Goal: Task Accomplishment & Management: Manage account settings

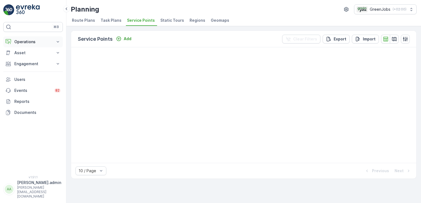
click at [57, 42] on icon at bounding box center [58, 42] width 6 height 6
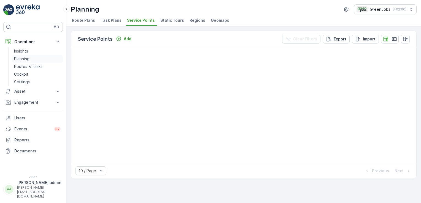
click at [27, 58] on p "Planning" at bounding box center [21, 59] width 15 height 6
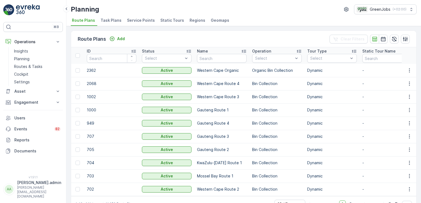
click at [143, 20] on span "Service Points" at bounding box center [141, 21] width 28 height 6
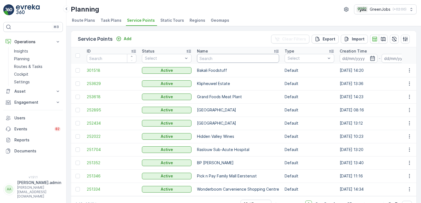
click at [233, 60] on input "text" at bounding box center [238, 58] width 82 height 9
type input "household"
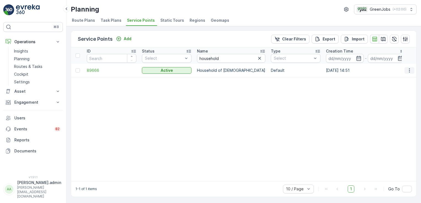
click at [409, 70] on icon "button" at bounding box center [410, 71] width 6 height 6
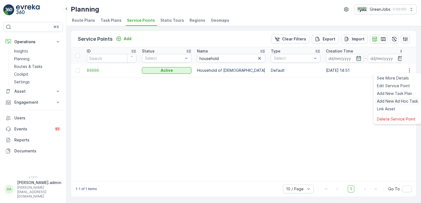
click at [388, 102] on span "Add New Ad Hoc Task" at bounding box center [397, 102] width 41 height 6
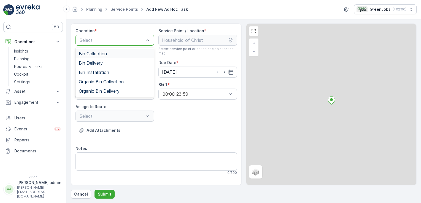
click at [101, 54] on span "Bin Collection" at bounding box center [93, 53] width 28 height 5
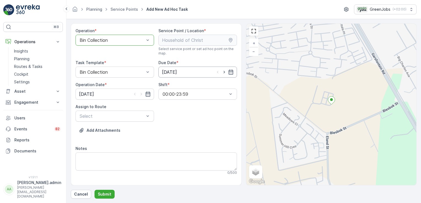
click at [176, 70] on input "[DATE]" at bounding box center [198, 72] width 79 height 11
click at [197, 152] on div "1" at bounding box center [196, 151] width 9 height 9
type input "01.10.2025"
click at [85, 95] on input "[DATE]" at bounding box center [115, 94] width 79 height 11
click at [114, 173] on div "1" at bounding box center [114, 173] width 9 height 9
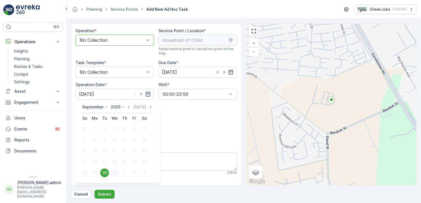
type input "01.10.2025"
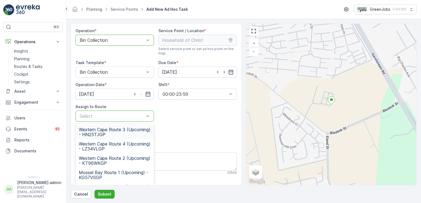
scroll to position [68, 0]
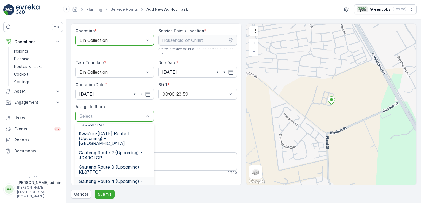
click at [101, 179] on span "Gauteng Route 4 (Upcoming) - KT97LWGP" at bounding box center [115, 184] width 72 height 10
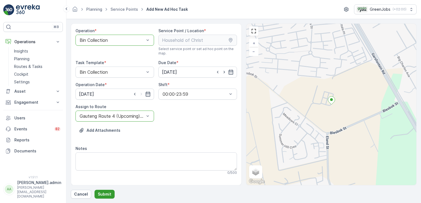
click at [104, 192] on p "Submit" at bounding box center [105, 195] width 14 height 6
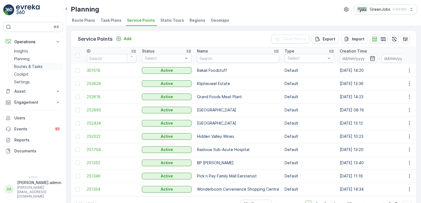
click at [35, 67] on p "Routes & Tasks" at bounding box center [28, 67] width 28 height 6
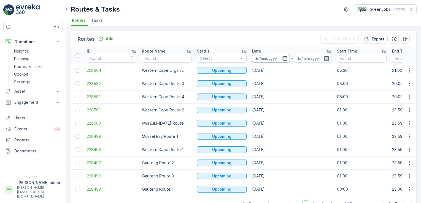
click at [259, 58] on input at bounding box center [271, 58] width 38 height 9
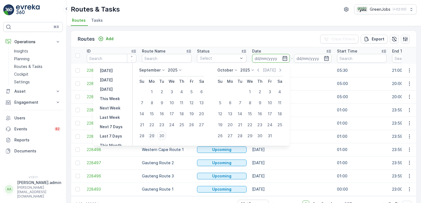
click at [152, 136] on div "29" at bounding box center [151, 136] width 9 height 9
type input "29.09.2025"
click at [152, 136] on div "29" at bounding box center [151, 136] width 9 height 9
type input "29.09.2025"
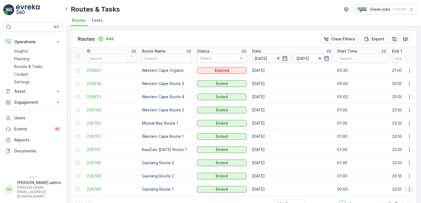
click at [408, 190] on icon "button" at bounding box center [410, 190] width 6 height 6
click at [402, 166] on span "See More Details" at bounding box center [397, 166] width 32 height 6
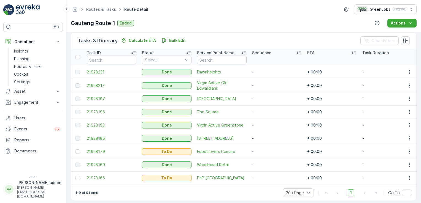
scroll to position [140, 0]
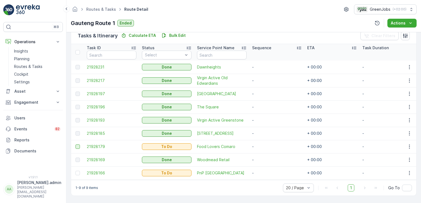
click at [77, 145] on div at bounding box center [78, 147] width 4 height 4
click at [76, 145] on input "checkbox" at bounding box center [76, 145] width 0 height 0
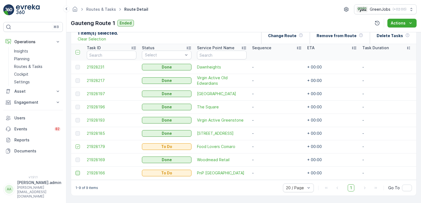
click at [77, 171] on div at bounding box center [78, 173] width 4 height 4
click at [76, 171] on input "checkbox" at bounding box center [76, 171] width 0 height 0
click at [281, 34] on p "Change Route" at bounding box center [282, 36] width 28 height 6
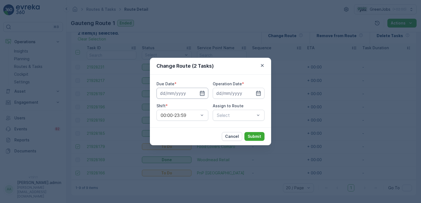
click at [174, 92] on input at bounding box center [183, 93] width 52 height 11
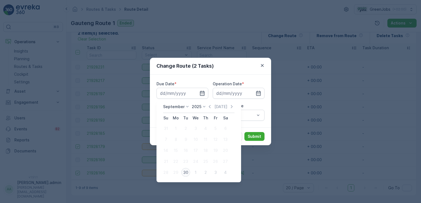
click at [185, 173] on div "30" at bounding box center [185, 172] width 9 height 9
type input "[DATE]"
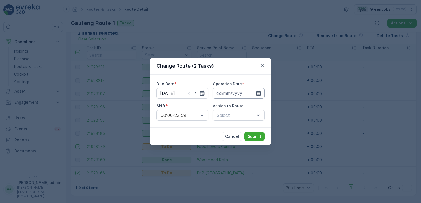
click at [225, 92] on input at bounding box center [239, 93] width 52 height 11
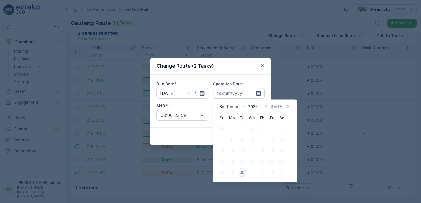
click at [242, 173] on div "30" at bounding box center [242, 172] width 9 height 9
type input "[DATE]"
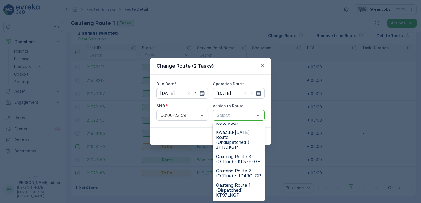
scroll to position [135, 0]
click at [233, 193] on span "Gauteng Route 1 (Dispatched) - KT97LNGP" at bounding box center [238, 190] width 45 height 15
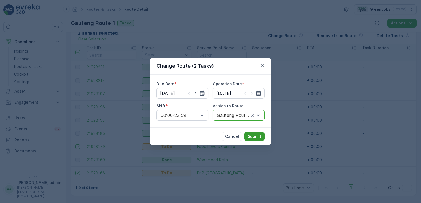
click at [254, 136] on p "Submit" at bounding box center [255, 137] width 14 height 6
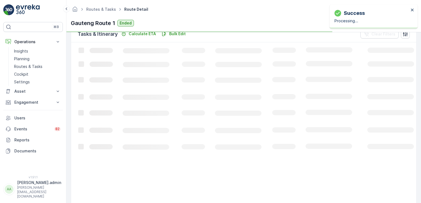
scroll to position [114, 0]
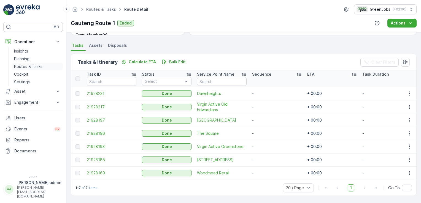
click at [34, 66] on p "Routes & Tasks" at bounding box center [28, 67] width 28 height 6
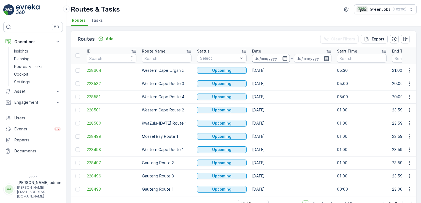
click at [274, 58] on input at bounding box center [271, 58] width 38 height 9
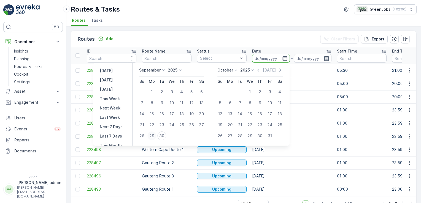
click at [153, 136] on div "29" at bounding box center [151, 136] width 9 height 9
type input "29.09.2025"
click at [153, 136] on div "29" at bounding box center [151, 136] width 9 height 9
type input "29.09.2025"
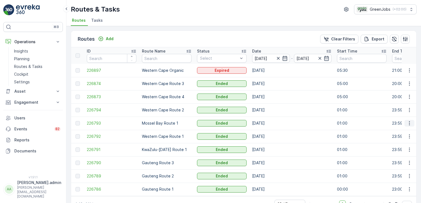
click at [409, 122] on icon "button" at bounding box center [410, 124] width 6 height 6
click at [407, 131] on span "See More Details" at bounding box center [397, 131] width 32 height 6
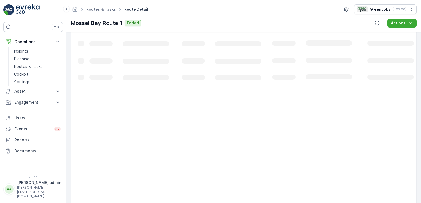
scroll to position [140, 0]
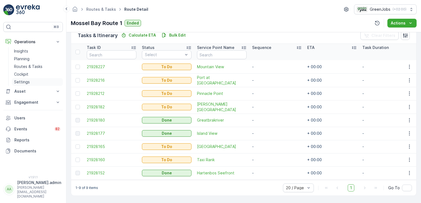
click at [27, 81] on p "Settings" at bounding box center [22, 82] width 16 height 6
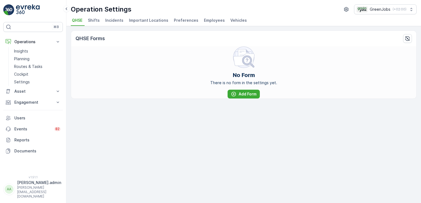
click at [237, 20] on span "Vehicles" at bounding box center [238, 21] width 17 height 6
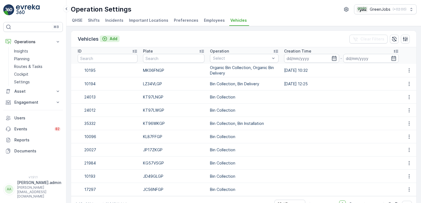
click at [116, 38] on p "Add" at bounding box center [114, 39] width 8 height 6
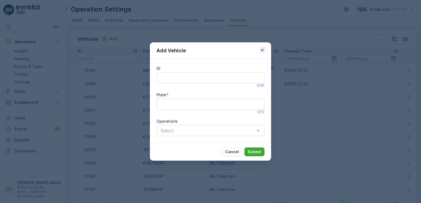
click at [264, 51] on icon "button" at bounding box center [263, 50] width 6 height 6
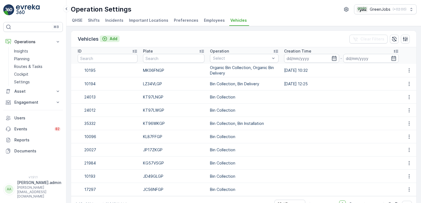
click at [112, 38] on p "Add" at bounding box center [114, 39] width 8 height 6
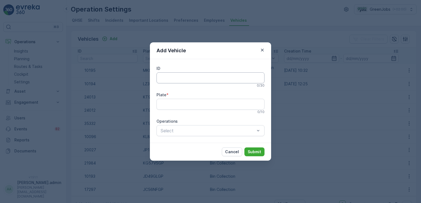
click at [206, 78] on input "ID" at bounding box center [211, 77] width 108 height 11
type input "10196"
click at [173, 104] on input "Plate" at bounding box center [211, 104] width 108 height 11
type input "KL34TBGP"
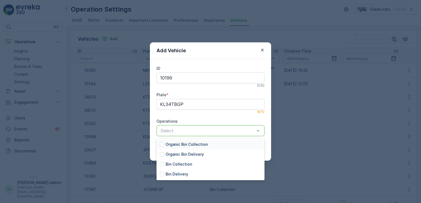
click at [195, 143] on p "Organic Bin Collection" at bounding box center [187, 145] width 42 height 6
click at [188, 155] on p "Organic Bin Delivery" at bounding box center [185, 155] width 38 height 6
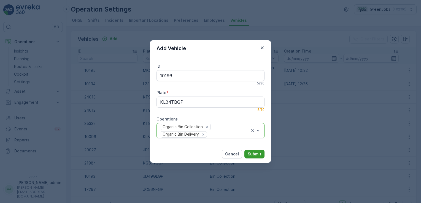
click at [258, 153] on p "Submit" at bounding box center [255, 155] width 14 height 6
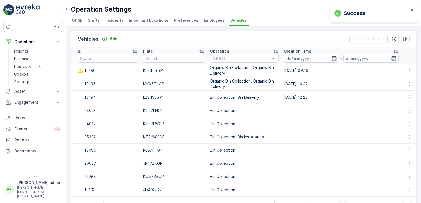
click at [210, 22] on span "Employees" at bounding box center [214, 21] width 21 height 6
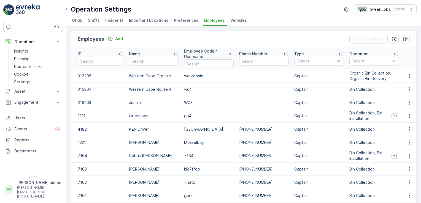
scroll to position [21, 0]
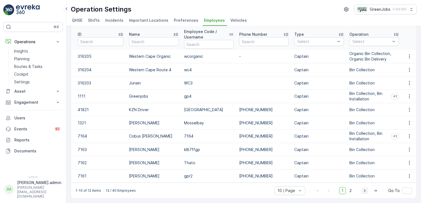
click at [366, 190] on icon "button" at bounding box center [365, 191] width 6 height 6
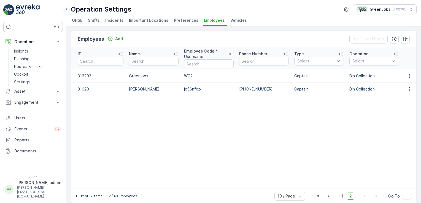
click at [342, 200] on span "1" at bounding box center [342, 196] width 7 height 7
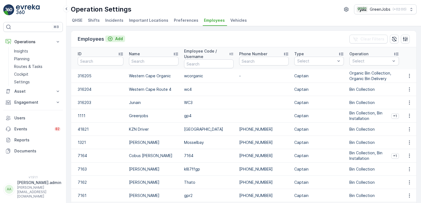
click at [120, 38] on p "Add" at bounding box center [119, 39] width 8 height 6
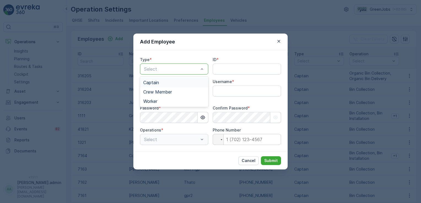
click at [153, 83] on span "Captain" at bounding box center [151, 82] width 16 height 5
click at [246, 162] on p "Cancel" at bounding box center [249, 161] width 14 height 6
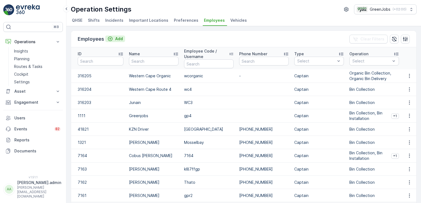
click at [119, 37] on p "Add" at bounding box center [119, 39] width 8 height 6
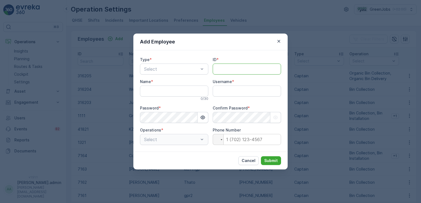
click at [240, 73] on input "ID" at bounding box center [247, 69] width 68 height 11
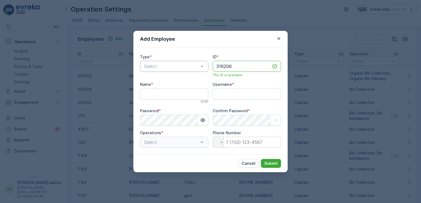
type input "316206"
click at [158, 80] on span "Captain" at bounding box center [151, 79] width 16 height 5
click at [159, 96] on input "Name" at bounding box center [174, 93] width 68 height 11
type input "Gauteng Organic"
click at [230, 92] on input "Username" at bounding box center [247, 93] width 68 height 11
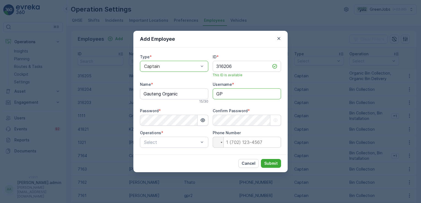
type input "G"
type input "gporganic"
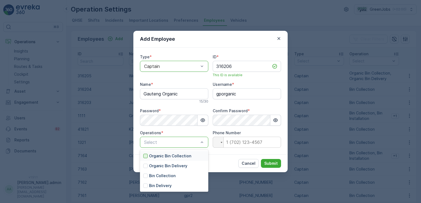
click at [147, 157] on div at bounding box center [145, 156] width 4 height 4
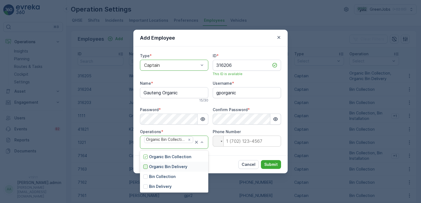
click at [146, 168] on div at bounding box center [145, 167] width 4 height 4
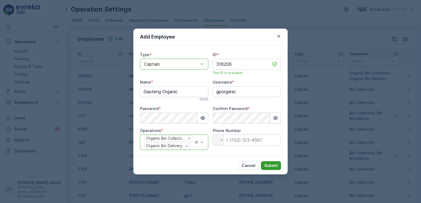
click at [270, 164] on p "Submit" at bounding box center [271, 166] width 14 height 6
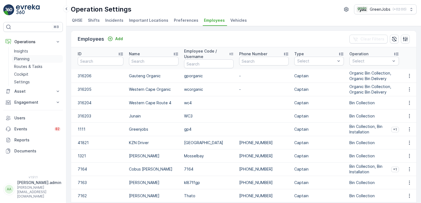
click at [22, 58] on p "Planning" at bounding box center [21, 59] width 15 height 6
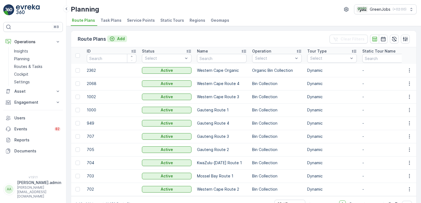
click at [119, 38] on p "Add" at bounding box center [121, 39] width 8 height 6
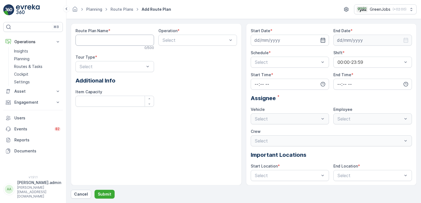
click at [122, 41] on Name "Route Plan Name" at bounding box center [115, 40] width 79 height 11
type Name "Gauteng Organic"
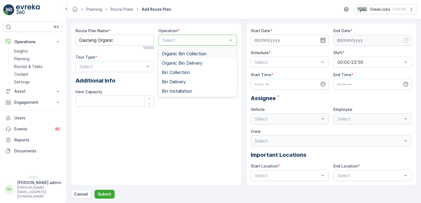
click at [175, 52] on span "Organic Bin Collection" at bounding box center [184, 53] width 45 height 5
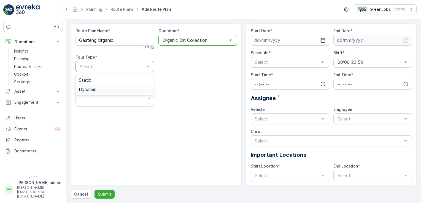
click at [92, 91] on span "Dynamic" at bounding box center [88, 89] width 18 height 5
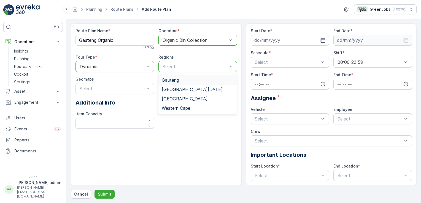
click at [186, 80] on div "Gauteng" at bounding box center [198, 80] width 72 height 5
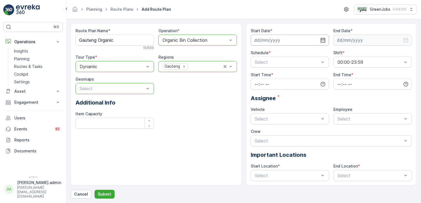
click at [268, 38] on input at bounding box center [290, 40] width 79 height 11
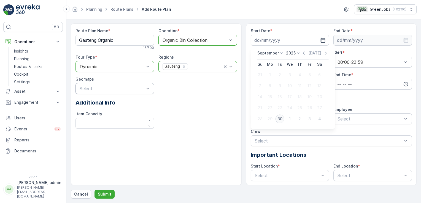
click at [280, 119] on div "30" at bounding box center [280, 119] width 9 height 9
type input "[DATE]"
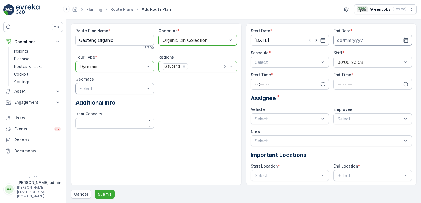
click at [348, 38] on input at bounding box center [373, 40] width 79 height 11
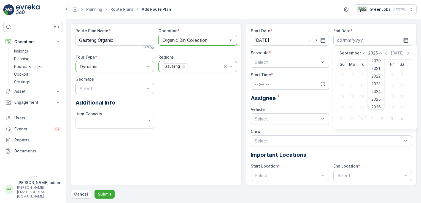
click at [380, 53] on icon at bounding box center [381, 53] width 6 height 6
click at [378, 89] on span "2028" at bounding box center [376, 89] width 9 height 6
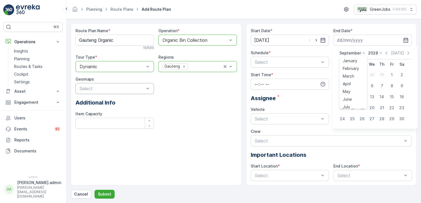
click at [362, 52] on icon at bounding box center [364, 53] width 6 height 6
drag, startPoint x: 367, startPoint y: 71, endPoint x: 365, endPoint y: 114, distance: 43.1
click at [364, 114] on div "September January February March April May June July August September October N…" at bounding box center [375, 87] width 76 height 74
drag, startPoint x: 367, startPoint y: 76, endPoint x: 365, endPoint y: 87, distance: 11.9
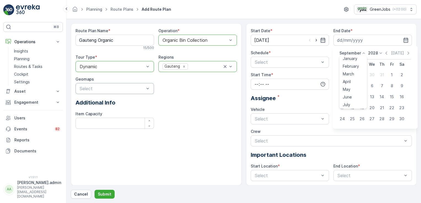
click at [365, 87] on ul "January February March April May June July August September October November De…" at bounding box center [354, 82] width 28 height 53
click at [358, 104] on span "December" at bounding box center [352, 104] width 19 height 6
click at [341, 130] on div "31" at bounding box center [342, 130] width 9 height 9
type input "[DATE]"
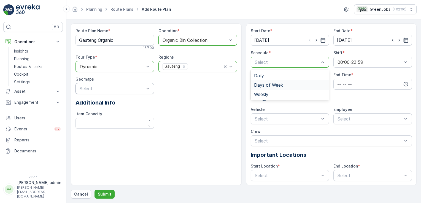
click at [270, 85] on span "Days of Week" at bounding box center [268, 85] width 29 height 5
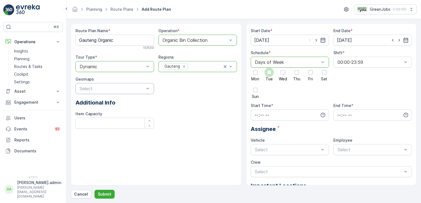
click at [268, 71] on div at bounding box center [269, 72] width 4 height 4
click at [269, 68] on input "Tue" at bounding box center [269, 68] width 0 height 0
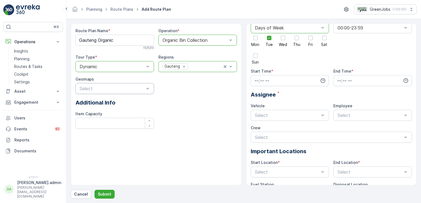
scroll to position [35, 0]
click at [257, 79] on input "time" at bounding box center [290, 80] width 79 height 11
click at [257, 129] on span "05" at bounding box center [256, 130] width 5 height 6
type input "05:00"
click at [272, 90] on div "00" at bounding box center [268, 91] width 9 height 8
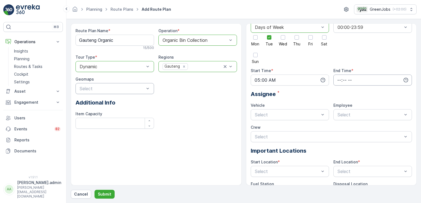
click at [340, 79] on input "time" at bounding box center [373, 80] width 79 height 11
drag, startPoint x: 358, startPoint y: 89, endPoint x: 357, endPoint y: 96, distance: 7.0
click at [357, 96] on ul "00 01 02 03 04 05 06 07 08 09 10 11 12 13 14 15 16 17 18 19 20 21 22 23 24 25 2…" at bounding box center [351, 113] width 12 height 53
click at [406, 79] on icon "button" at bounding box center [406, 80] width 6 height 6
click at [405, 79] on icon "button" at bounding box center [406, 80] width 6 height 6
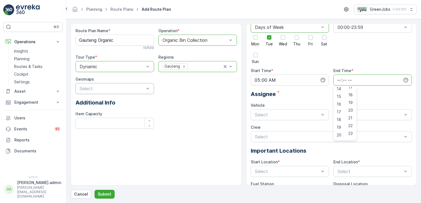
scroll to position [111, 0]
click at [338, 133] on span "20" at bounding box center [339, 134] width 5 height 6
type input "20:00"
click at [373, 90] on div "Assignee *" at bounding box center [332, 94] width 162 height 8
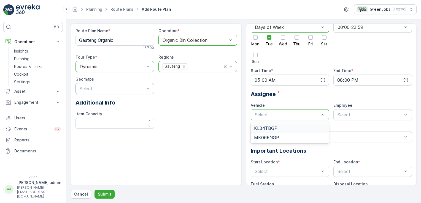
click at [273, 126] on span "KL34TBGP" at bounding box center [265, 128] width 23 height 5
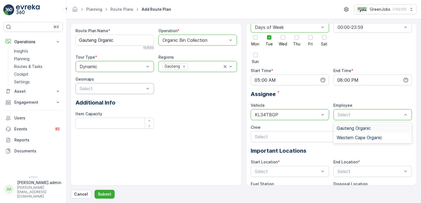
click at [367, 127] on span "Gauteng Organic" at bounding box center [354, 128] width 34 height 5
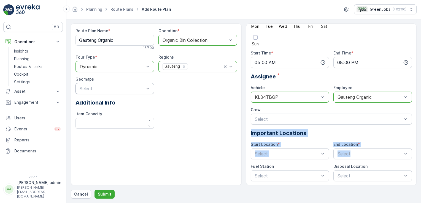
drag, startPoint x: 415, startPoint y: 115, endPoint x: 417, endPoint y: 155, distance: 40.0
click at [417, 155] on form "Route Plan Name * Gauteng Organic 15 / 500 Operation * option Organic Bin Colle…" at bounding box center [243, 111] width 355 height 184
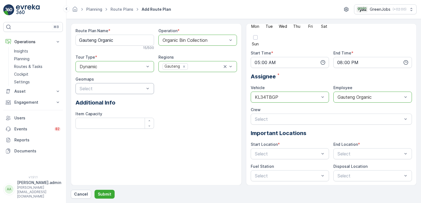
drag, startPoint x: 417, startPoint y: 155, endPoint x: 326, endPoint y: 108, distance: 102.9
click at [326, 108] on div "Crew" at bounding box center [332, 110] width 162 height 6
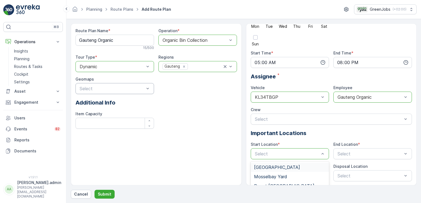
scroll to position [68, 0]
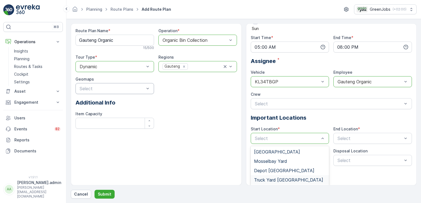
click at [275, 181] on span "Truck Yard [GEOGRAPHIC_DATA]" at bounding box center [288, 180] width 69 height 5
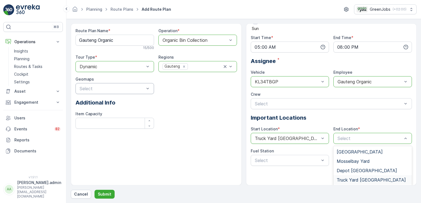
click at [369, 179] on span "Truck Yard [GEOGRAPHIC_DATA]" at bounding box center [371, 180] width 69 height 5
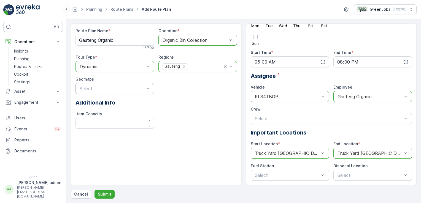
scroll to position [53, 0]
drag, startPoint x: 245, startPoint y: 110, endPoint x: 245, endPoint y: 123, distance: 13.2
click at [245, 123] on div "Route Plan Name * Gauteng Organic 15 / 500 Operation * option Organic Bin Colle…" at bounding box center [244, 104] width 346 height 162
click at [184, 115] on div "Route Plan Name * Gauteng Organic 15 / 500 Operation * option Organic Bin Colle…" at bounding box center [157, 80] width 162 height 105
click at [105, 195] on p "Submit" at bounding box center [105, 195] width 14 height 6
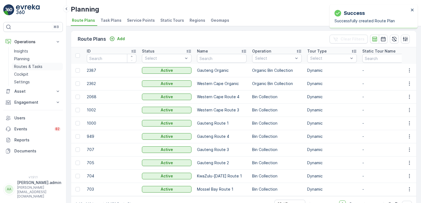
click at [31, 67] on p "Routes & Tasks" at bounding box center [28, 67] width 28 height 6
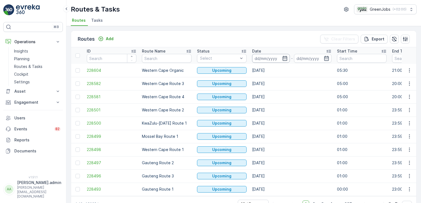
click at [262, 55] on input at bounding box center [271, 58] width 38 height 9
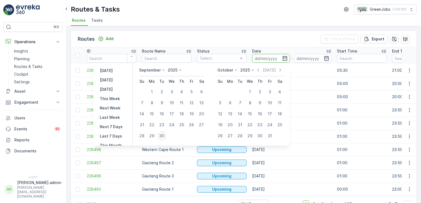
click at [163, 138] on div "30" at bounding box center [161, 136] width 9 height 9
type input "[DATE]"
click at [163, 138] on div "30" at bounding box center [161, 136] width 9 height 9
type input "[DATE]"
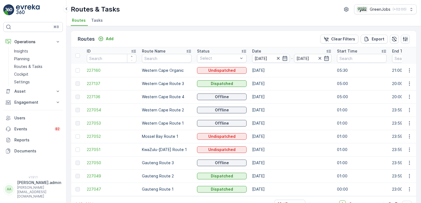
scroll to position [15, 0]
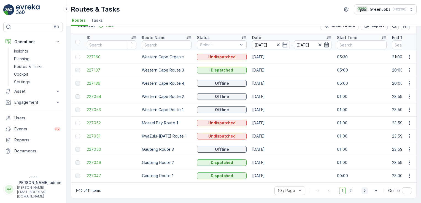
click at [364, 191] on icon "button" at bounding box center [365, 191] width 6 height 6
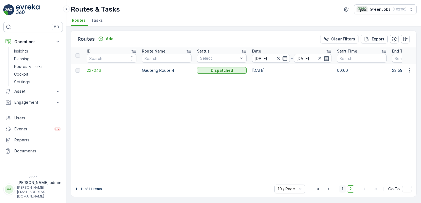
click at [342, 190] on span "1" at bounding box center [342, 189] width 7 height 7
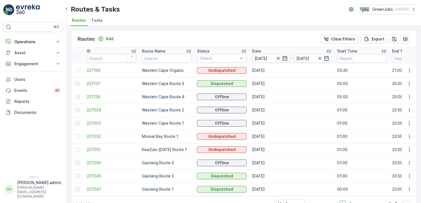
scroll to position [15, 0]
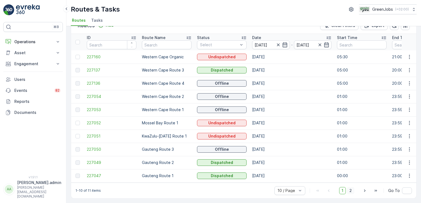
click at [351, 192] on span "2" at bounding box center [350, 190] width 7 height 7
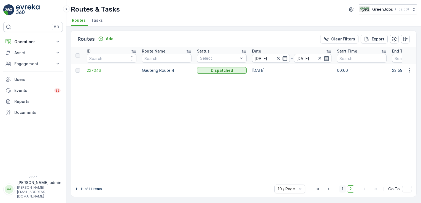
click at [344, 193] on span "1" at bounding box center [342, 189] width 7 height 7
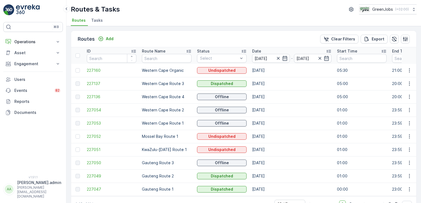
scroll to position [15, 0]
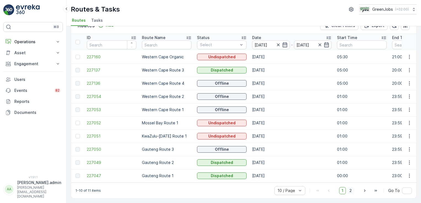
click at [352, 191] on span "2" at bounding box center [350, 190] width 7 height 7
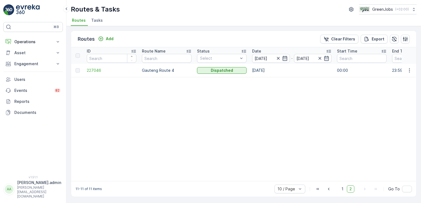
scroll to position [0, 0]
click at [343, 190] on span "1" at bounding box center [342, 189] width 7 height 7
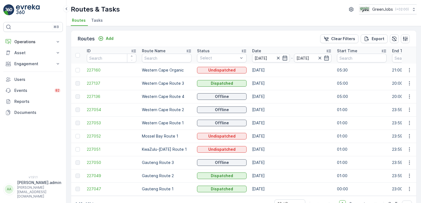
scroll to position [15, 0]
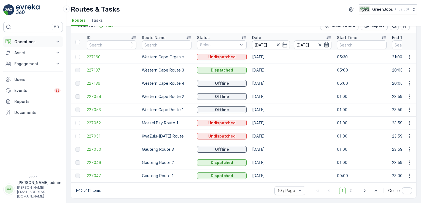
click at [53, 39] on button "Operations" at bounding box center [33, 41] width 60 height 11
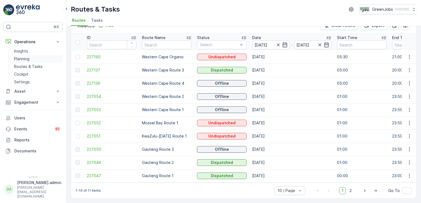
click at [17, 59] on p "Planning" at bounding box center [21, 59] width 15 height 6
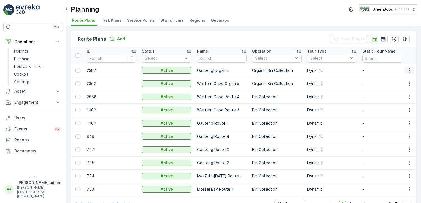
click at [407, 71] on icon "button" at bounding box center [410, 71] width 6 height 6
click at [407, 78] on span "Edit Route Plan" at bounding box center [404, 79] width 28 height 6
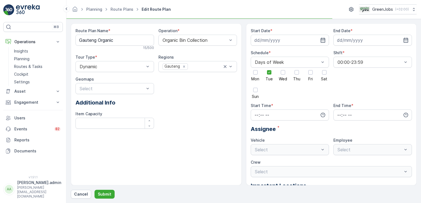
type input "[DATE]"
type input "05:00"
type input "20:00"
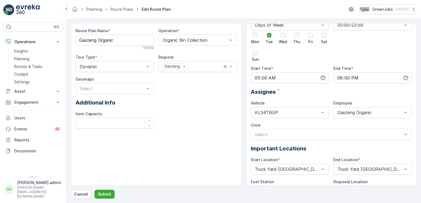
scroll to position [53, 0]
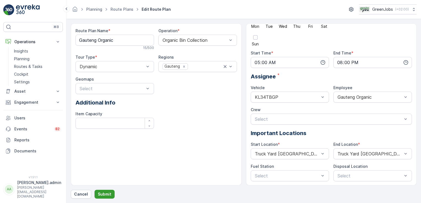
click at [104, 193] on p "Submit" at bounding box center [105, 195] width 14 height 6
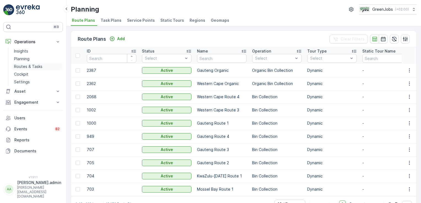
click at [31, 67] on p "Routes & Tasks" at bounding box center [28, 67] width 28 height 6
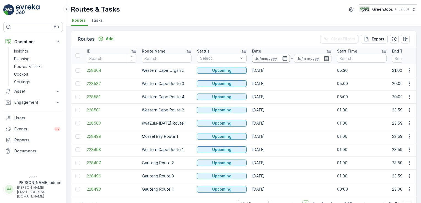
click at [272, 58] on input at bounding box center [271, 58] width 38 height 9
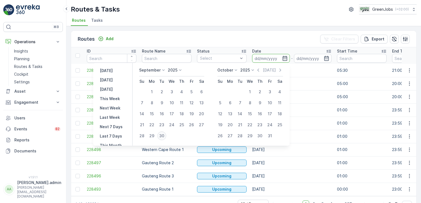
click at [161, 137] on div "30" at bounding box center [161, 136] width 9 height 9
type input "[DATE]"
click at [161, 137] on div "30" at bounding box center [161, 136] width 9 height 9
type input "[DATE]"
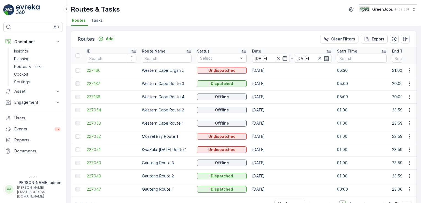
scroll to position [15, 0]
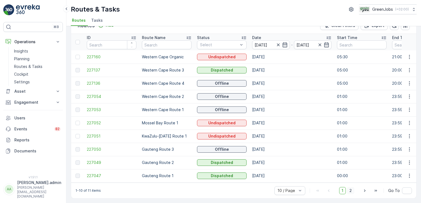
click at [350, 192] on span "2" at bounding box center [350, 190] width 7 height 7
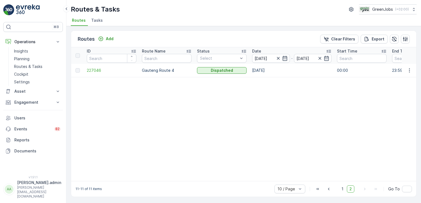
scroll to position [0, 0]
click at [343, 190] on span "1" at bounding box center [342, 189] width 7 height 7
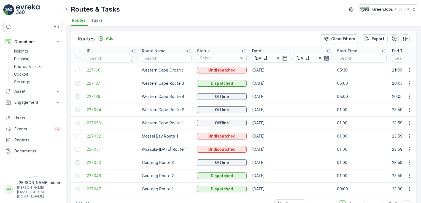
scroll to position [15, 0]
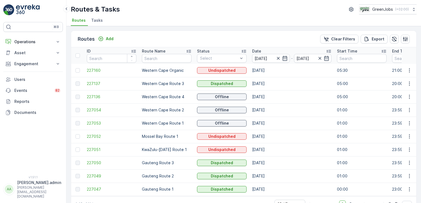
scroll to position [15, 0]
